Goal: Task Accomplishment & Management: Manage account settings

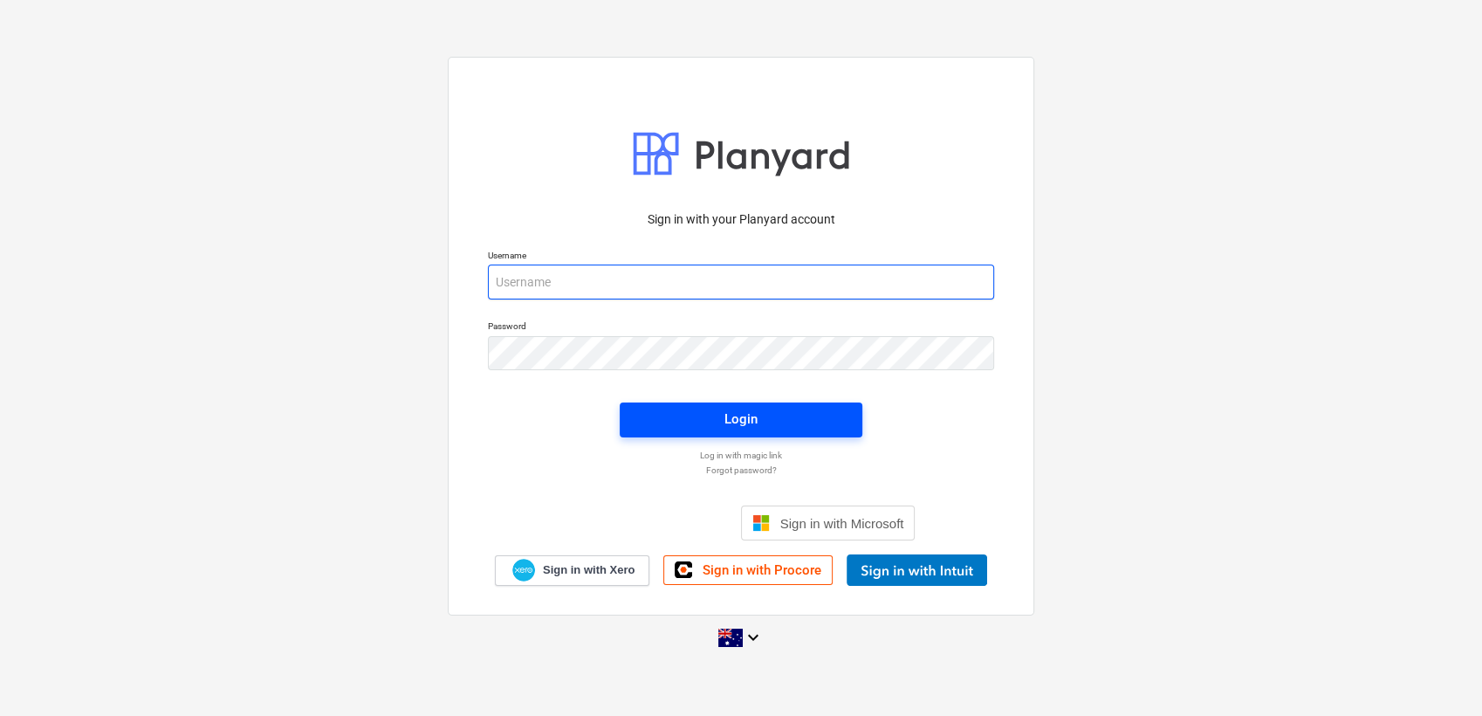
type input "[EMAIL_ADDRESS][PERSON_NAME][DOMAIN_NAME]"
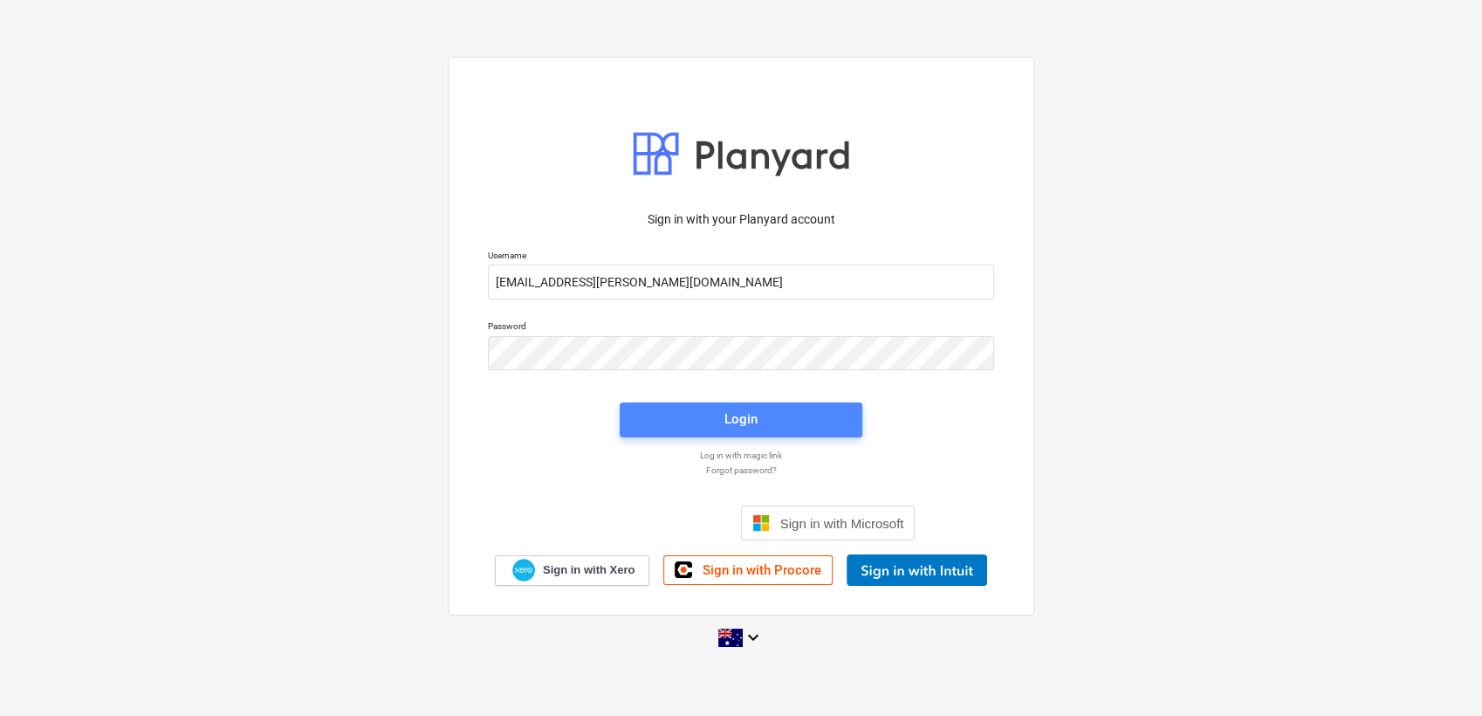
click at [742, 418] on div "Login" at bounding box center [741, 419] width 33 height 23
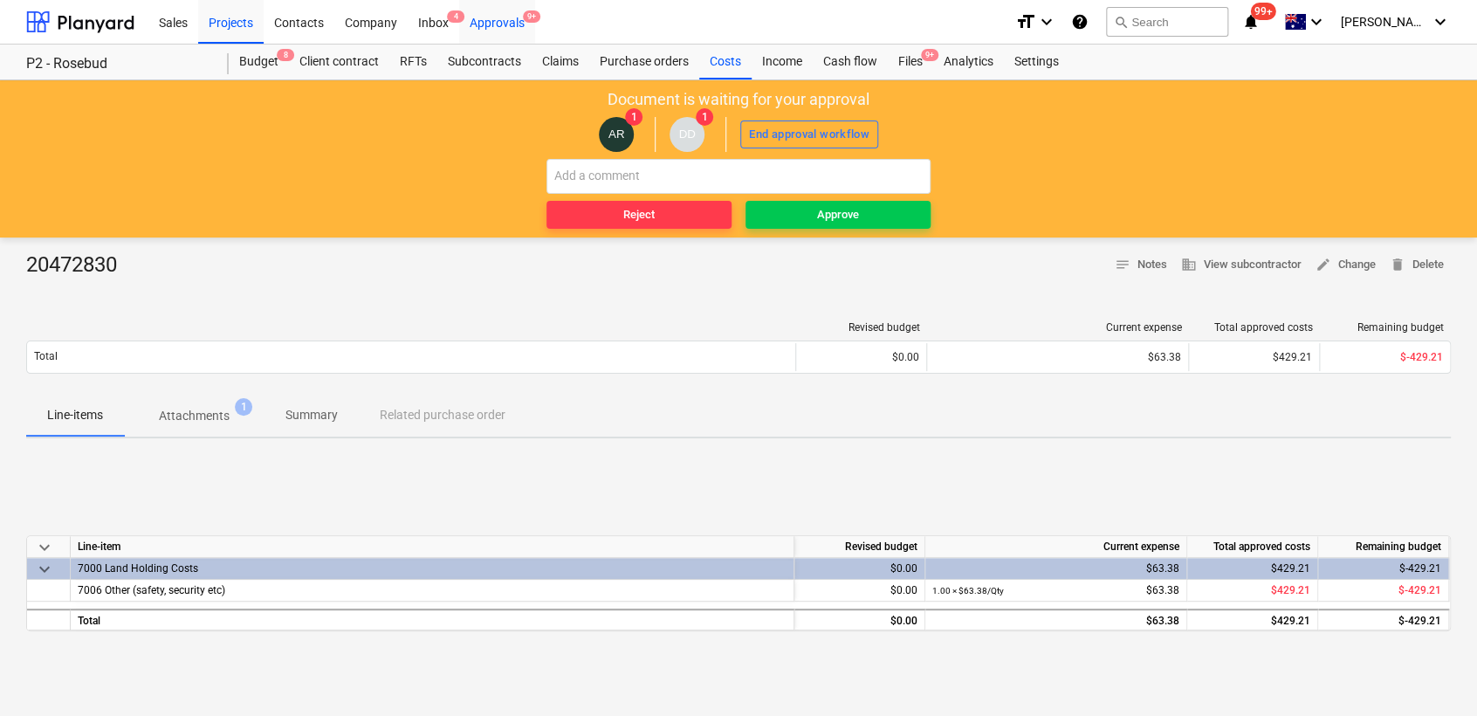
click at [488, 25] on div "Approvals 9+" at bounding box center [497, 21] width 76 height 45
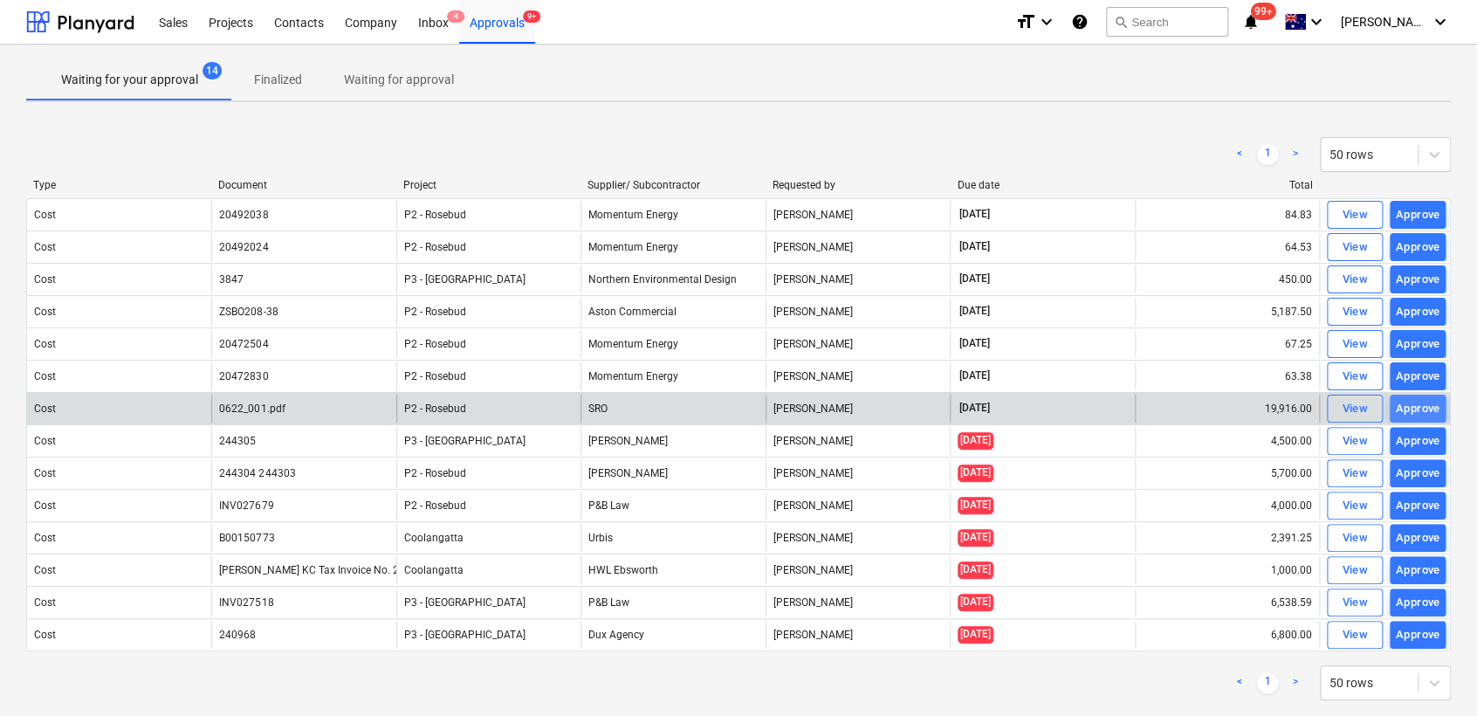
click at [1412, 409] on div "Approve" at bounding box center [1418, 409] width 45 height 20
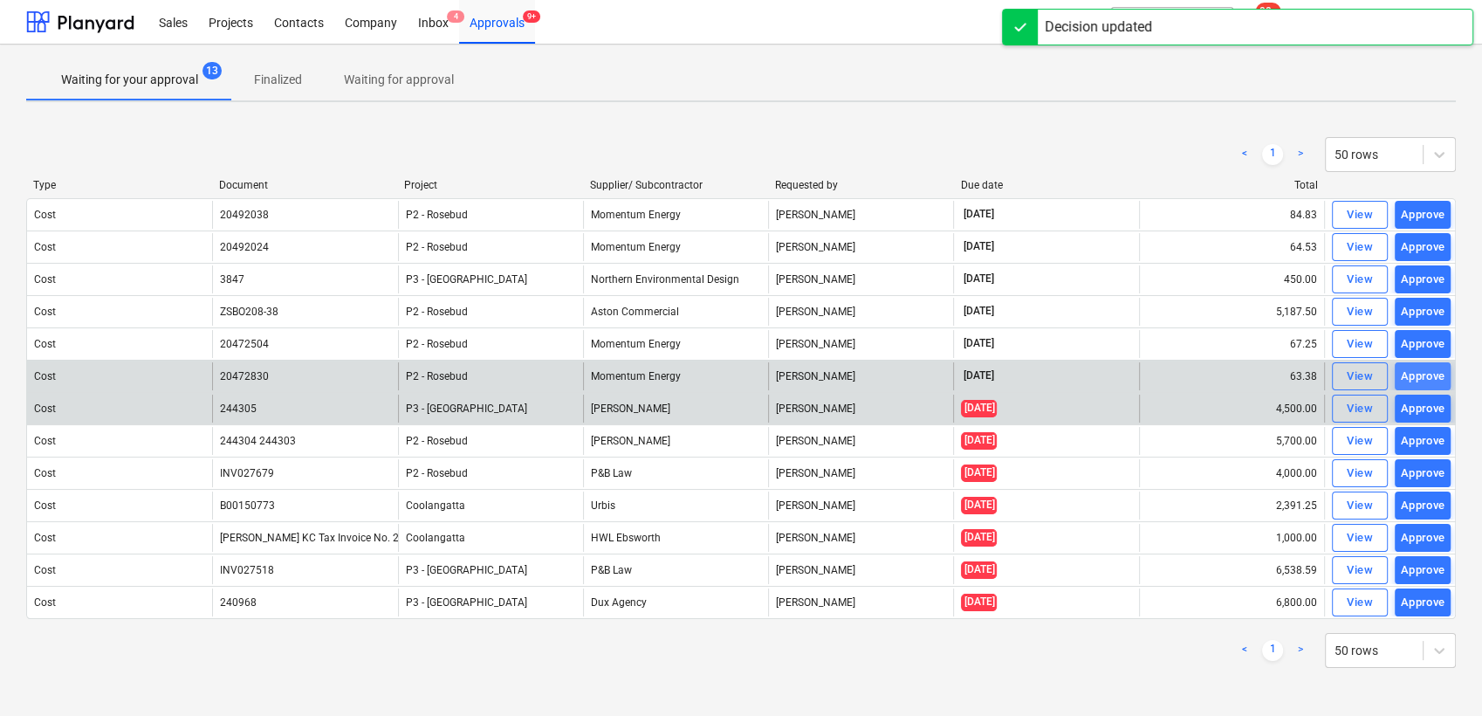
click at [1419, 370] on div "Approve" at bounding box center [1423, 377] width 45 height 20
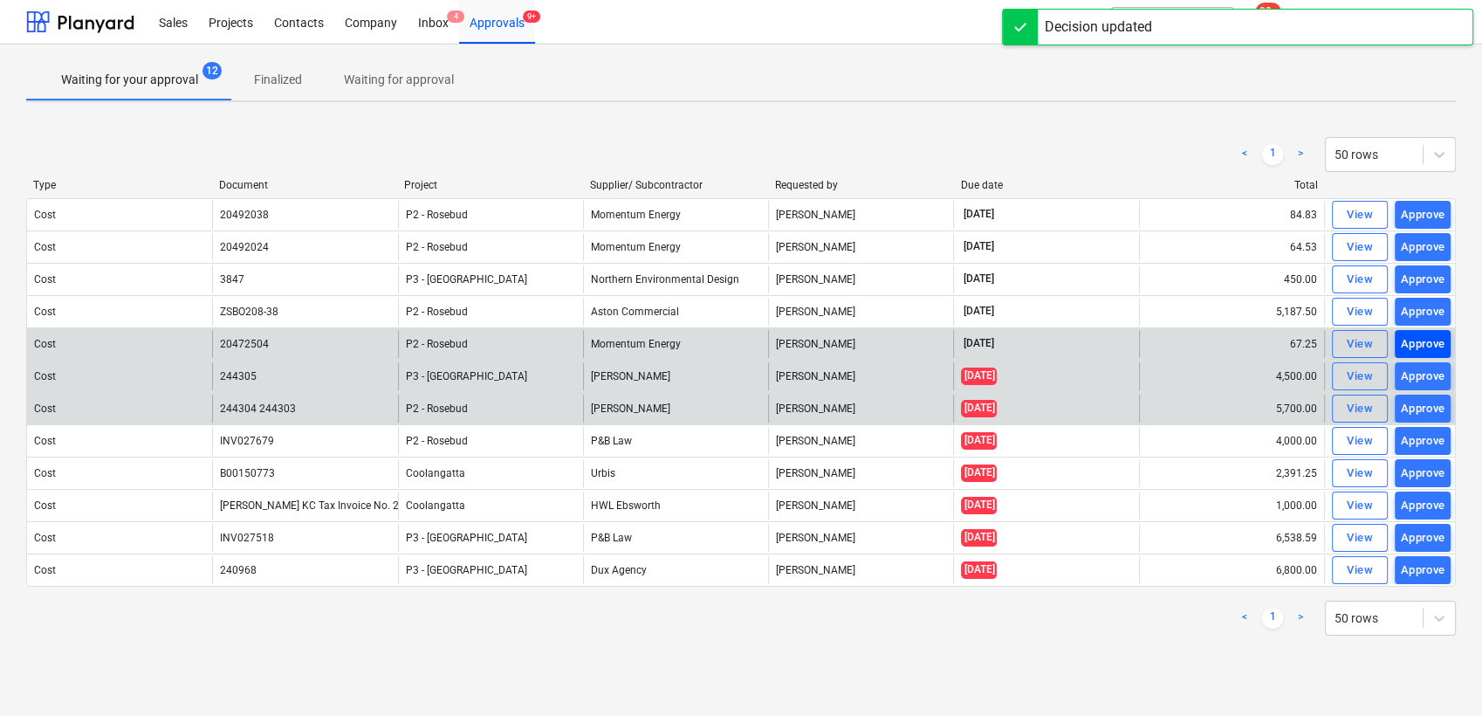
click at [1418, 339] on div "Approve" at bounding box center [1423, 344] width 45 height 20
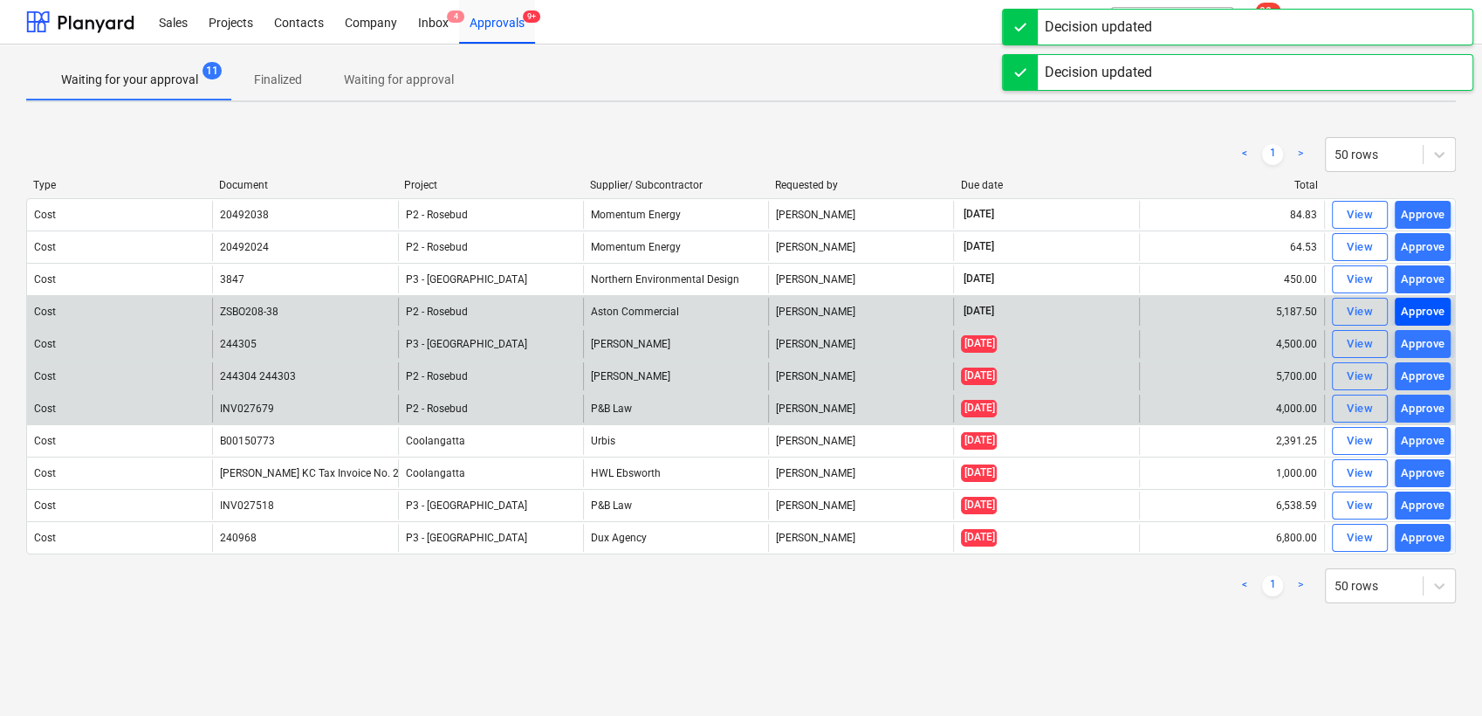
click at [1425, 312] on div "Approve" at bounding box center [1423, 312] width 45 height 20
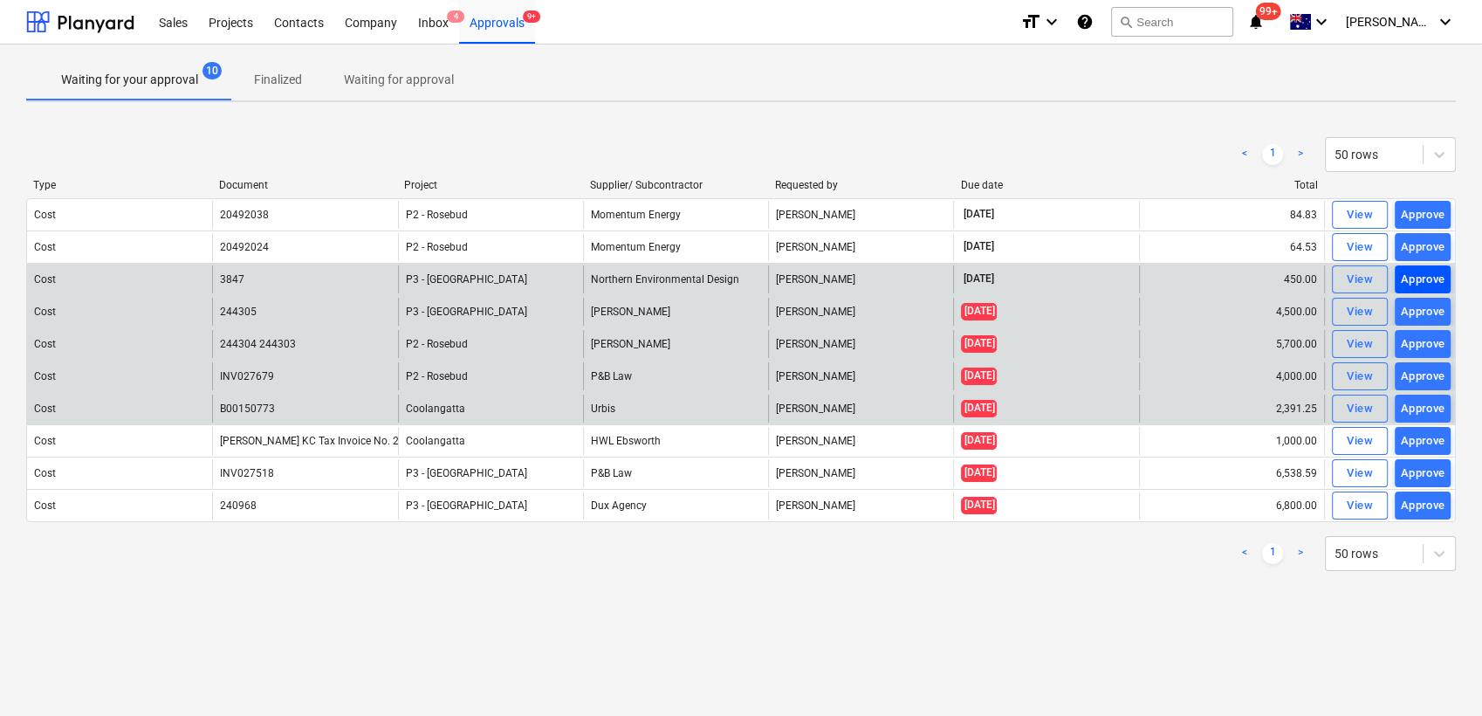
click at [1425, 280] on div "Approve" at bounding box center [1423, 280] width 45 height 20
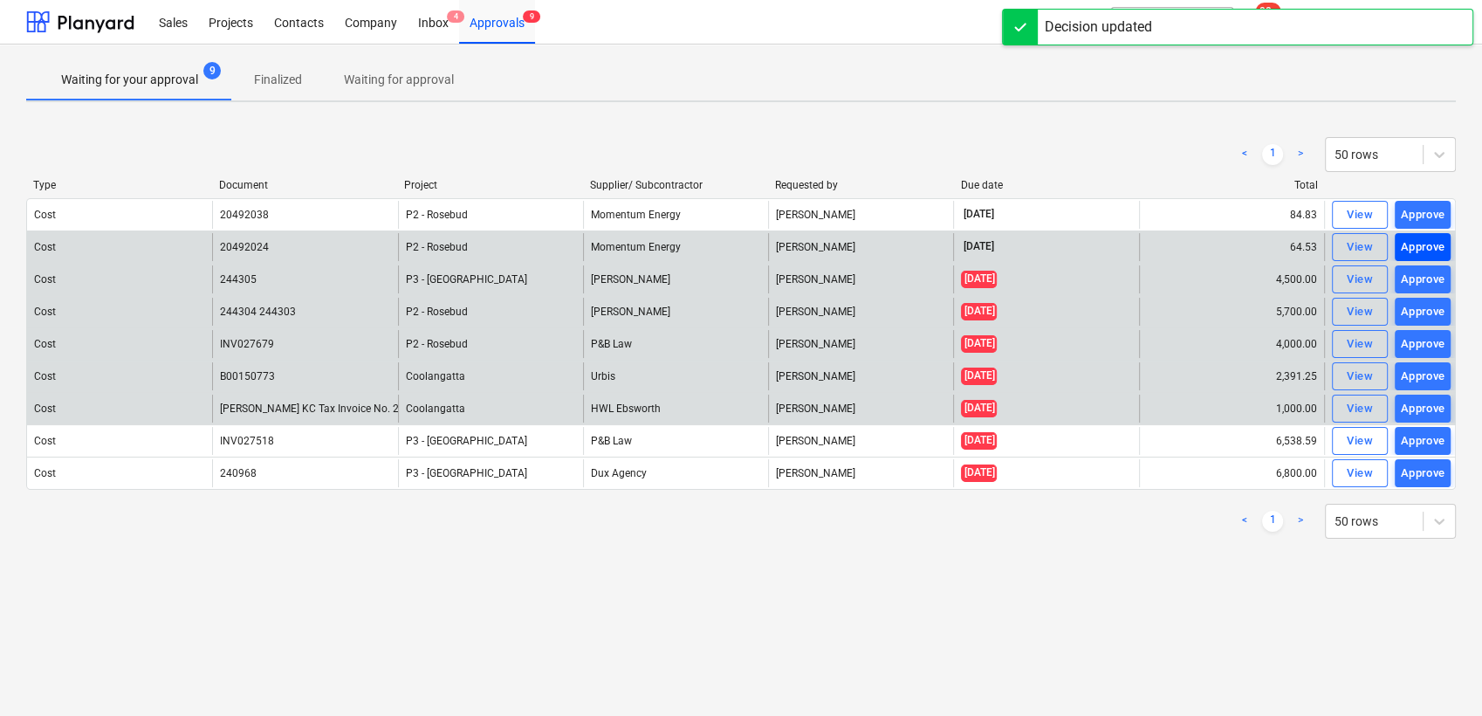
click at [1429, 241] on div "Approve" at bounding box center [1423, 247] width 45 height 20
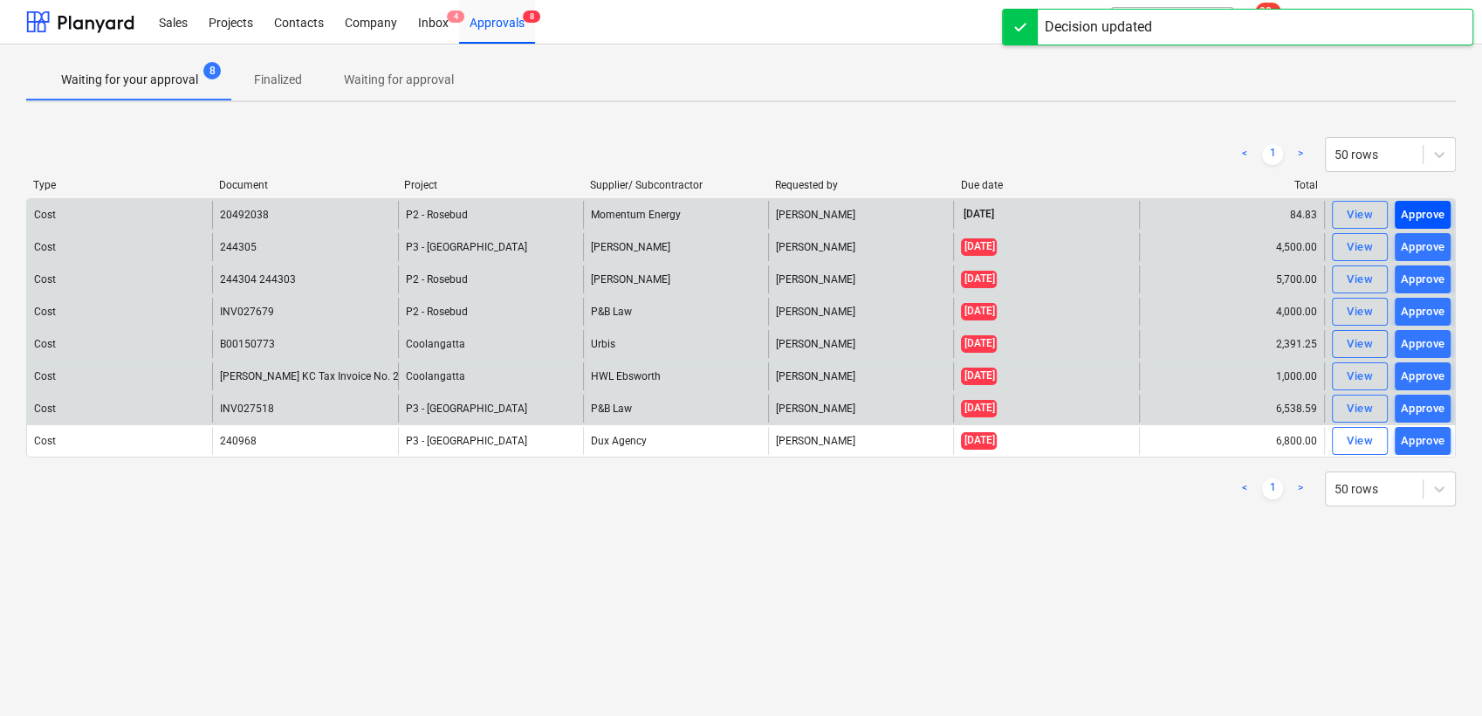
click at [1432, 208] on div "Approve" at bounding box center [1423, 215] width 45 height 20
